Goal: Check status: Check status

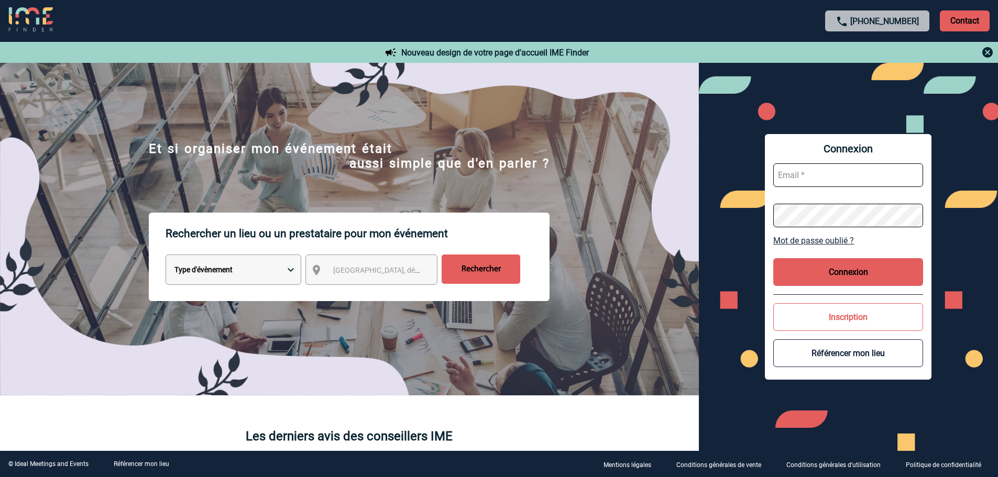
type input "smiladinovic@ime-groupe.com"
click at [820, 285] on button "Connexion" at bounding box center [849, 272] width 150 height 28
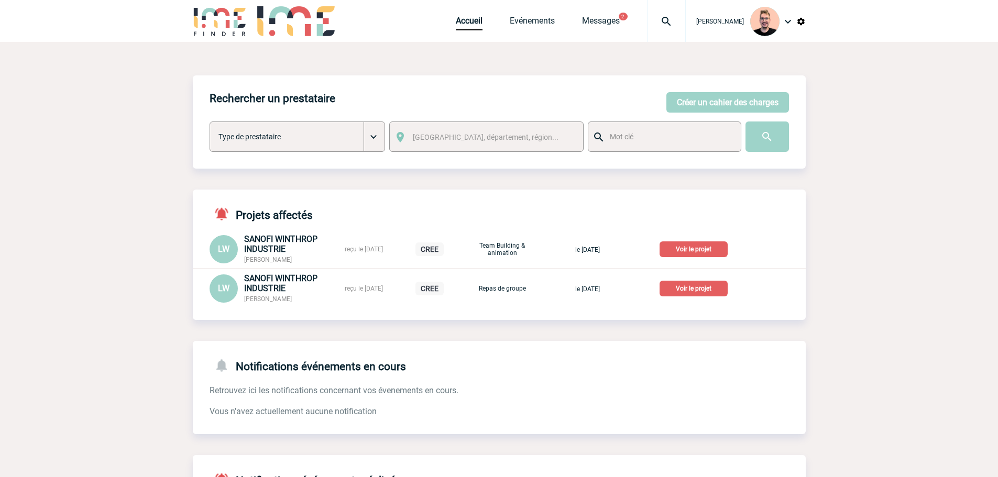
click at [649, 15] on img at bounding box center [667, 21] width 38 height 13
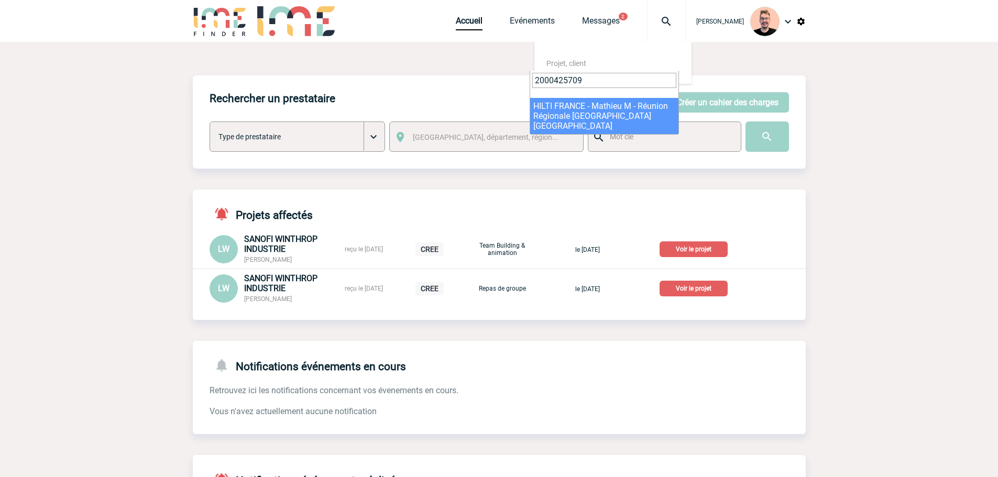
type input "2000425709"
select select "25210"
